Goal: Task Accomplishment & Management: Complete application form

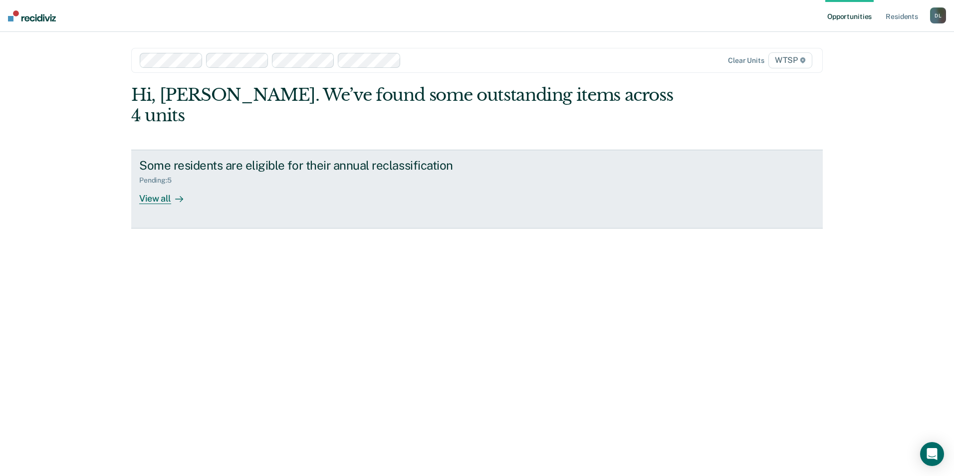
click at [156, 185] on div "View all" at bounding box center [167, 194] width 56 height 19
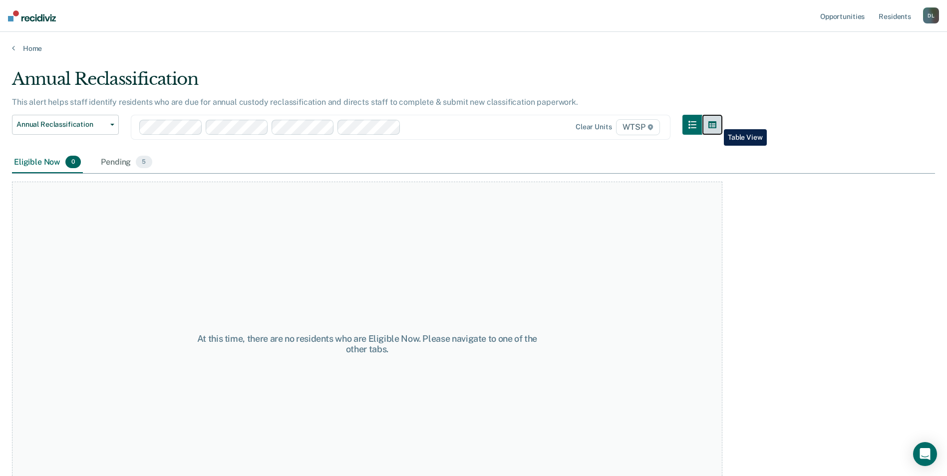
click at [716, 122] on icon "button" at bounding box center [712, 124] width 8 height 7
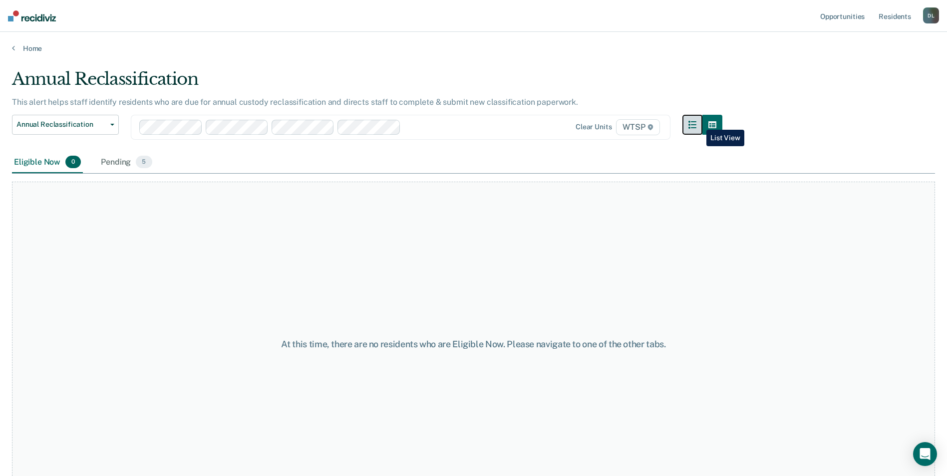
click at [696, 122] on icon "button" at bounding box center [692, 125] width 8 height 8
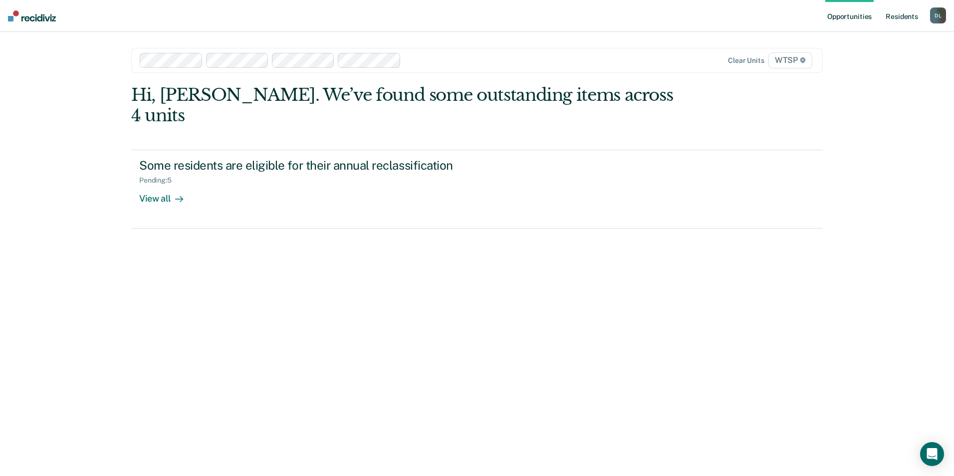
click at [895, 26] on link "Resident s" at bounding box center [902, 16] width 36 height 32
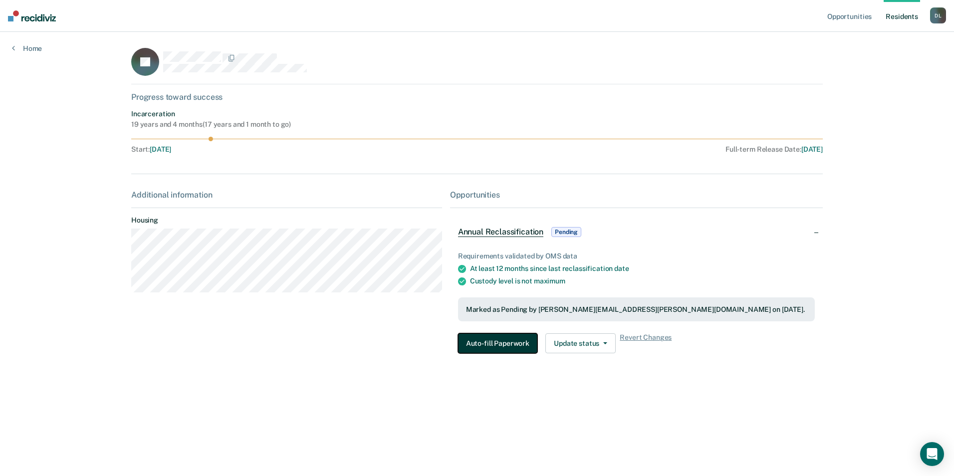
click at [506, 342] on button "Auto-fill Paperwork" at bounding box center [497, 343] width 79 height 20
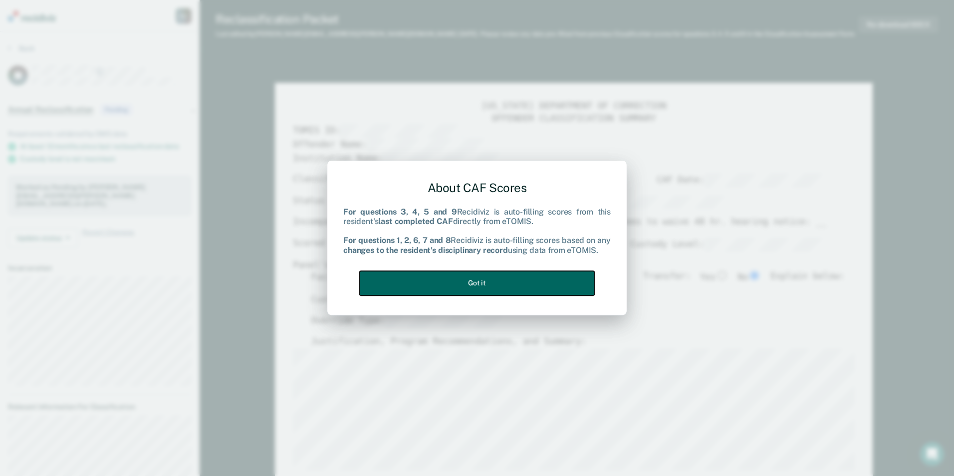
click at [493, 279] on button "Got it" at bounding box center [477, 283] width 236 height 24
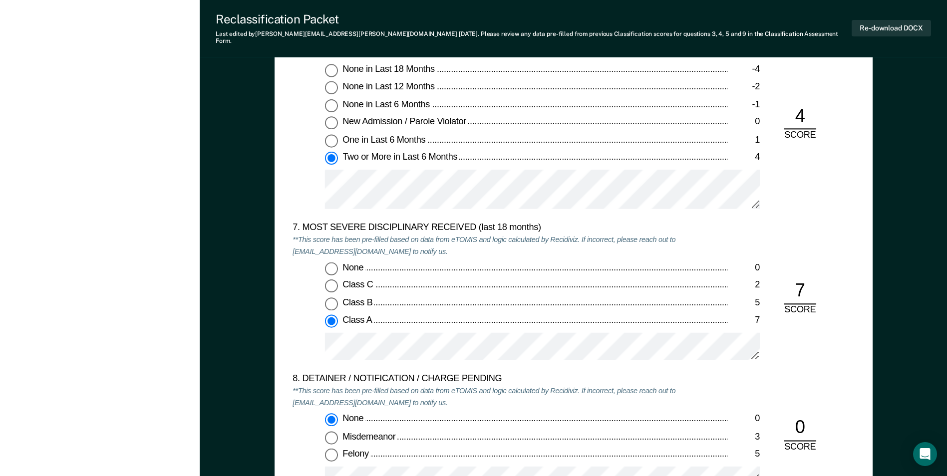
scroll to position [1996, 0]
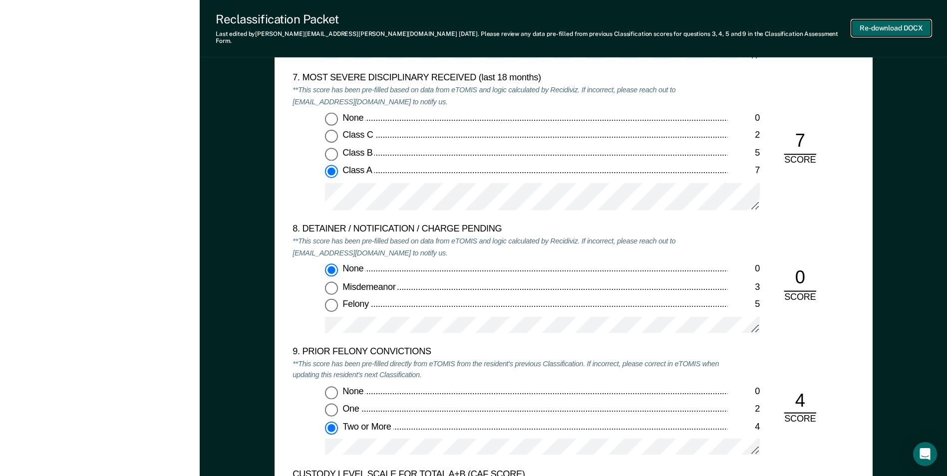
click at [884, 23] on button "Re-download DOCX" at bounding box center [890, 28] width 79 height 16
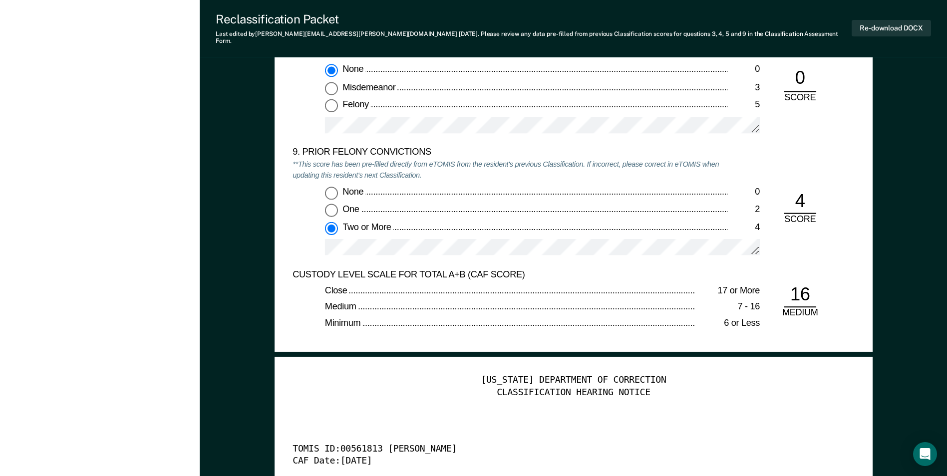
scroll to position [2445, 0]
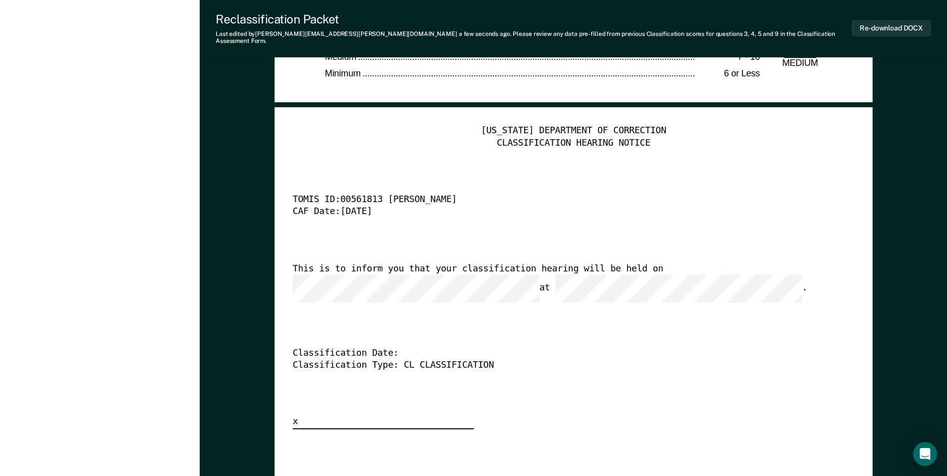
type textarea "x"
click at [887, 23] on button "Re-download DOCX" at bounding box center [890, 28] width 79 height 16
